Goal: Information Seeking & Learning: Check status

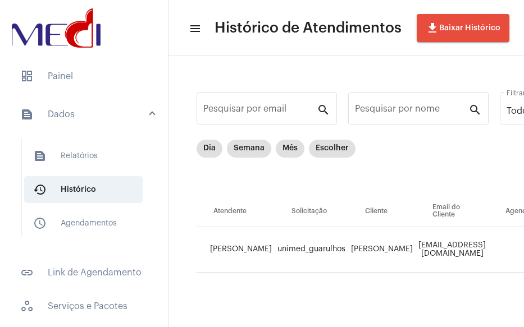
scroll to position [13, 0]
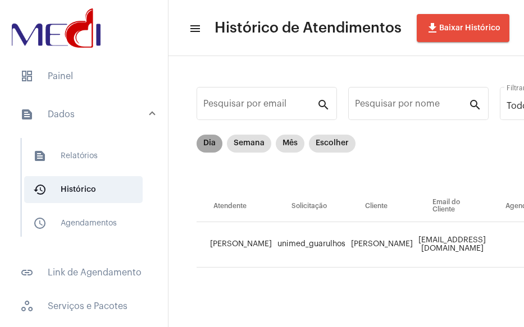
click at [202, 144] on mat-chip "Dia" at bounding box center [210, 144] width 26 height 18
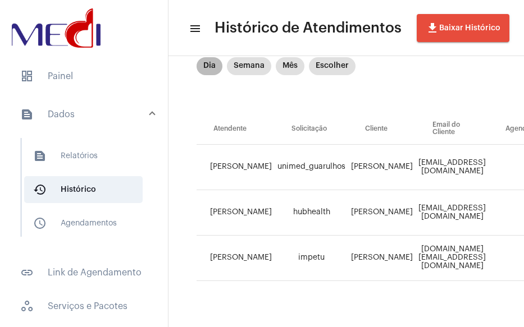
scroll to position [104, 0]
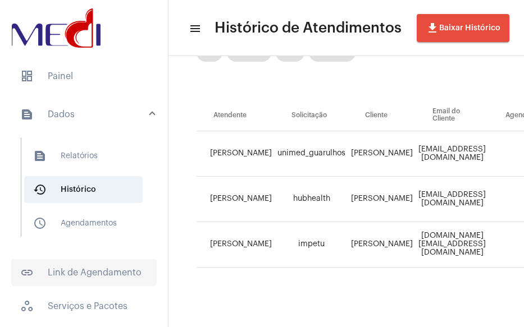
click at [55, 265] on span "link_outlined Link de Agendamento" at bounding box center [83, 272] width 145 height 27
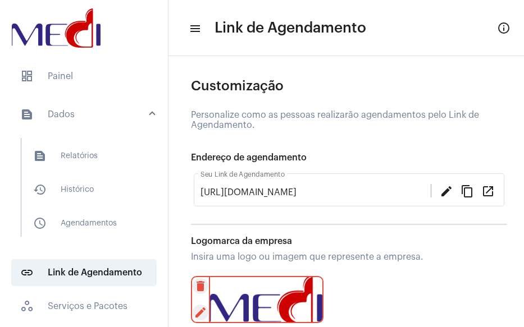
click at [81, 102] on mat-expansion-panel-header "text_snippet_outlined Dados" at bounding box center [87, 115] width 161 height 36
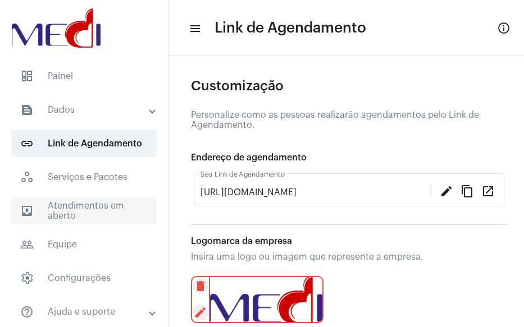
click at [90, 215] on span "outbox_outline Atendimentos em aberto" at bounding box center [83, 211] width 145 height 27
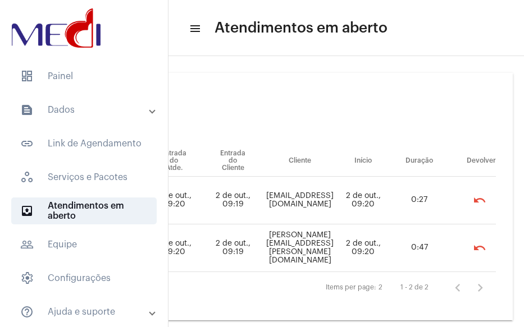
scroll to position [0, 241]
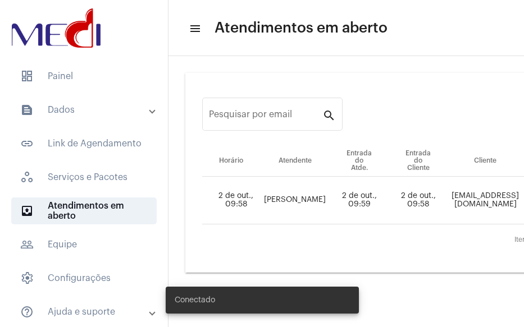
drag, startPoint x: 281, startPoint y: 325, endPoint x: 429, endPoint y: 325, distance: 147.7
click at [436, 325] on body "dashboard Painel text_snippet_outlined Dados text_snippet_outlined Relatórios h…" at bounding box center [262, 163] width 524 height 327
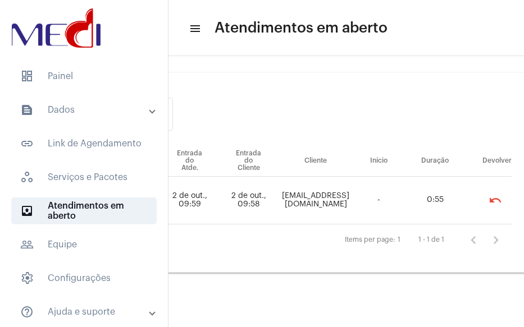
scroll to position [0, 217]
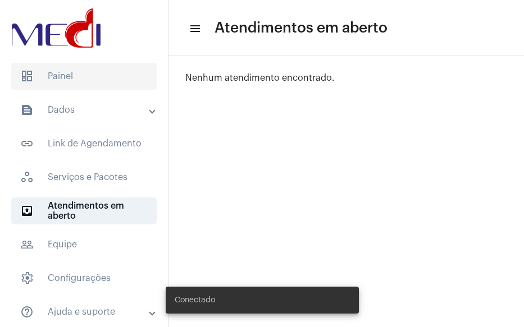
click at [83, 81] on span "dashboard Painel" at bounding box center [83, 76] width 145 height 27
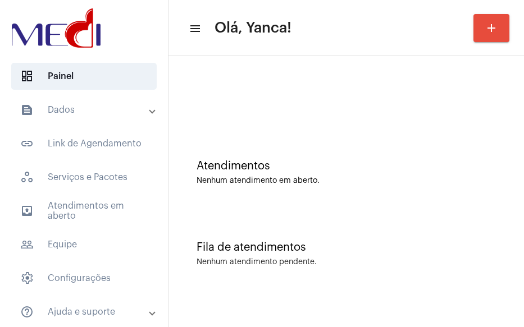
click at [85, 114] on mat-panel-title "text_snippet_outlined Dados" at bounding box center [85, 109] width 130 height 13
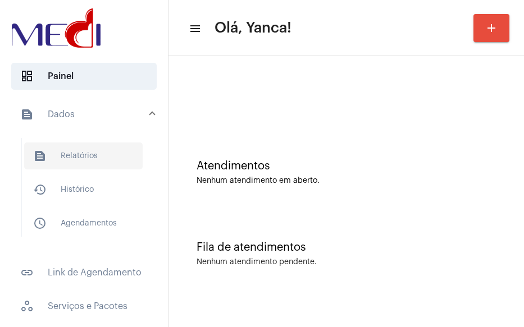
click at [83, 154] on span "text_snippet_outlined Relatórios" at bounding box center [83, 156] width 118 height 27
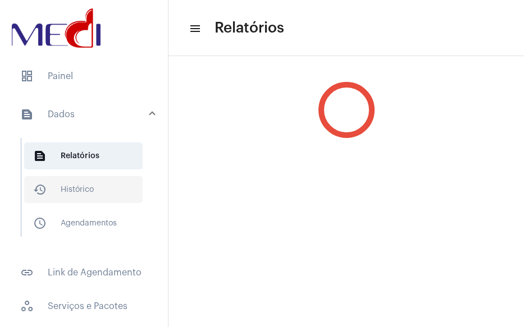
click at [80, 190] on span "history_outlined Histórico" at bounding box center [83, 189] width 118 height 27
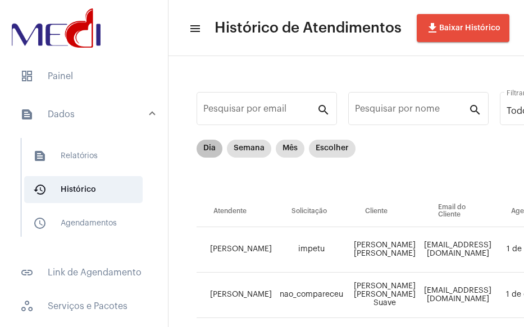
click at [216, 258] on td "[PERSON_NAME]" at bounding box center [236, 249] width 78 height 45
click at [212, 151] on mat-chip "Dia" at bounding box center [210, 149] width 26 height 18
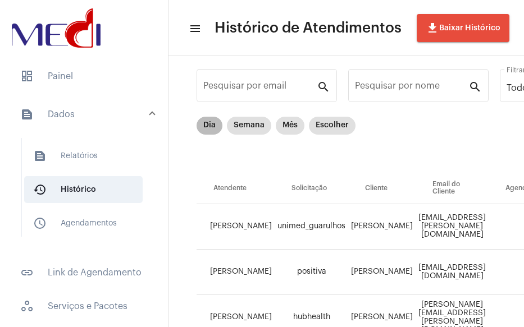
scroll to position [8, 0]
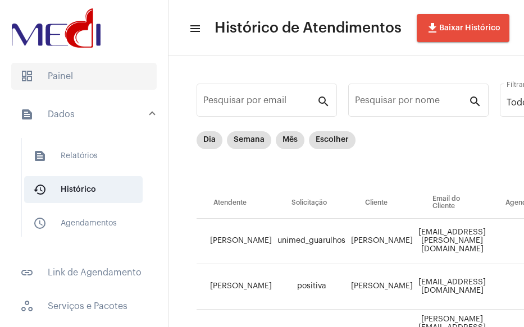
click at [67, 81] on span "dashboard Painel" at bounding box center [83, 76] width 145 height 27
